Goal: Transaction & Acquisition: Purchase product/service

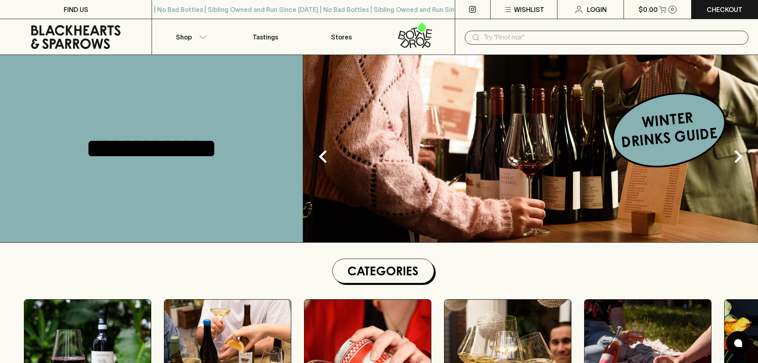
drag, startPoint x: 8, startPoint y: 221, endPoint x: 26, endPoint y: 195, distance: 32.4
click at [10, 214] on div "**********" at bounding box center [151, 148] width 303 height 187
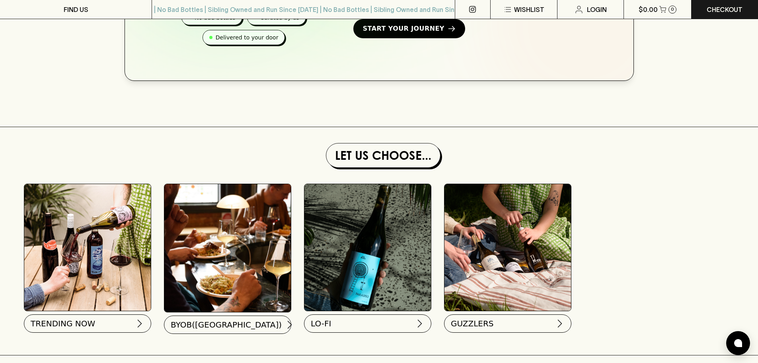
scroll to position [677, 0]
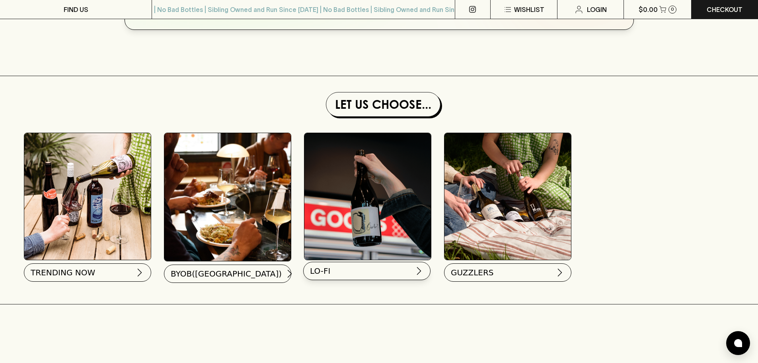
click at [355, 271] on button "LO-FI" at bounding box center [366, 271] width 127 height 18
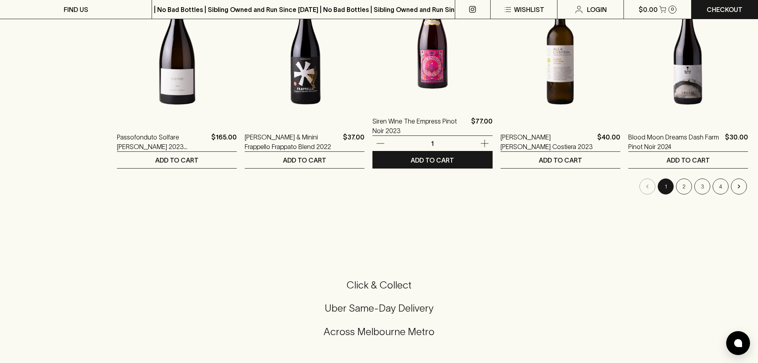
scroll to position [796, 0]
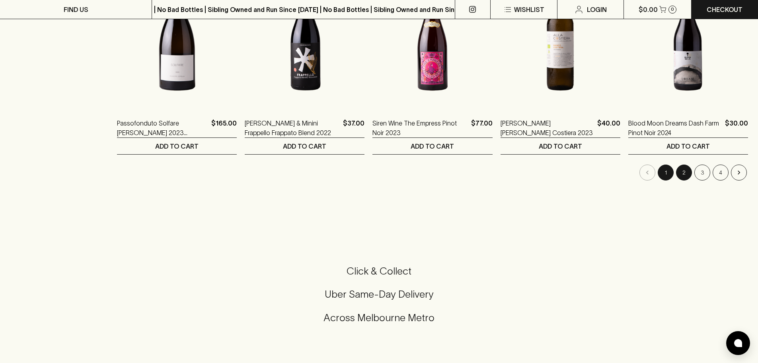
click at [684, 173] on button "2" at bounding box center [684, 172] width 16 height 16
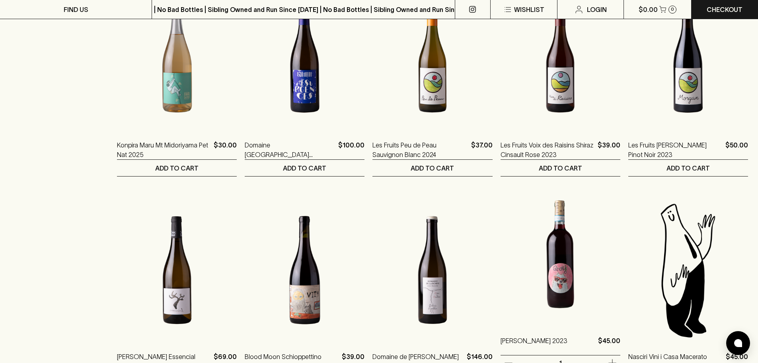
scroll to position [756, 0]
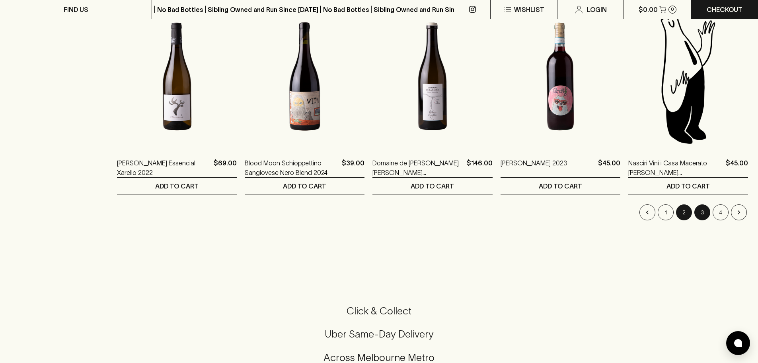
click at [707, 213] on button "3" at bounding box center [703, 212] width 16 height 16
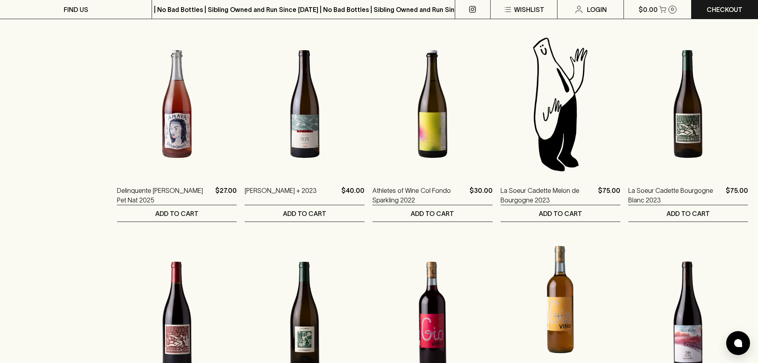
scroll to position [756, 0]
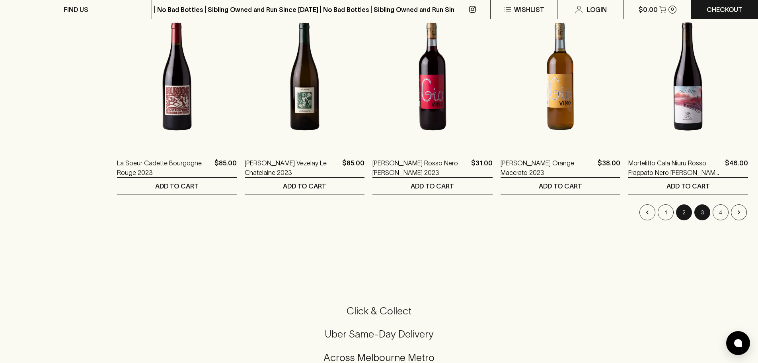
click at [684, 211] on button "2" at bounding box center [684, 212] width 16 height 16
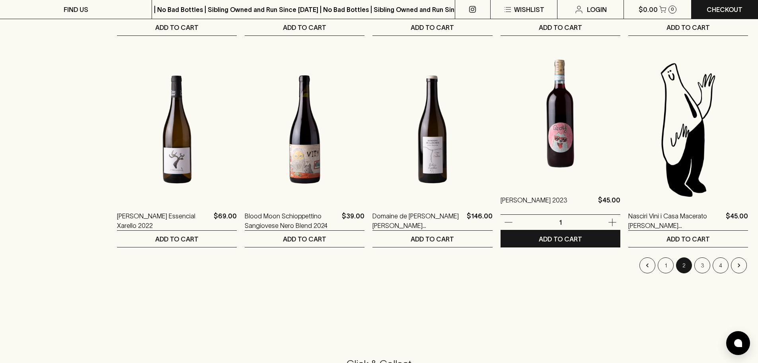
scroll to position [677, 0]
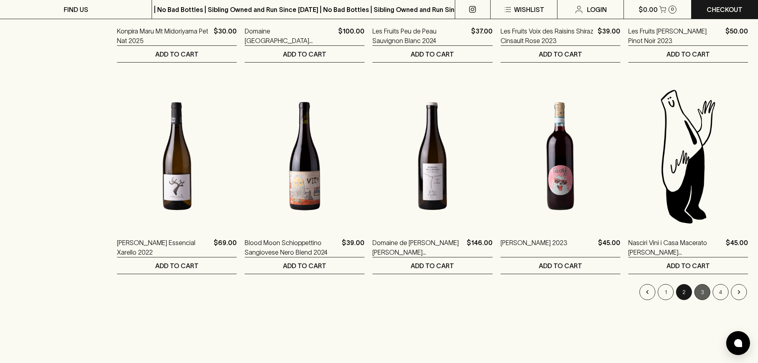
click at [708, 290] on button "3" at bounding box center [703, 292] width 16 height 16
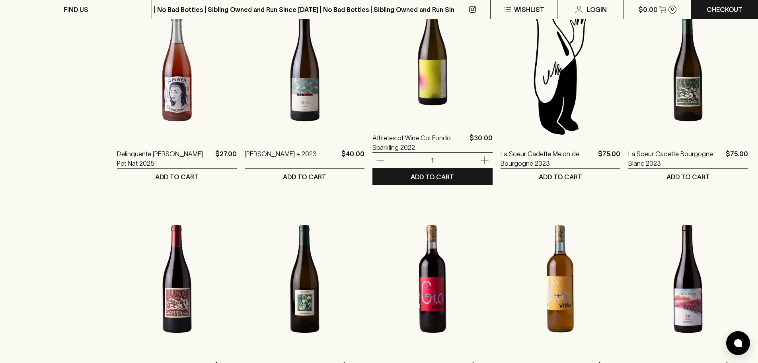
scroll to position [717, 0]
